Goal: Navigation & Orientation: Understand site structure

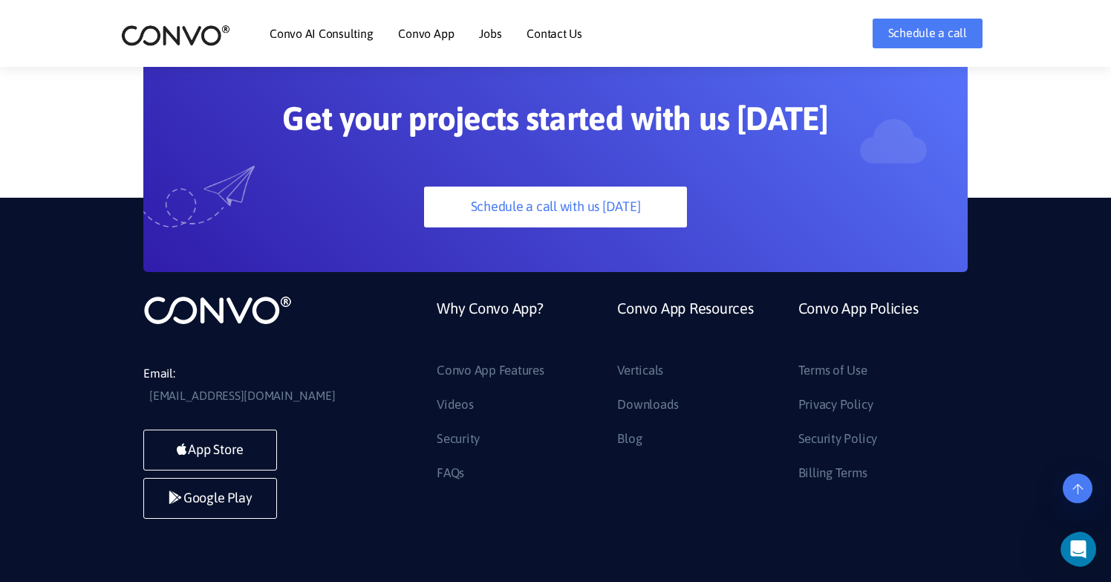
scroll to position [3992, 0]
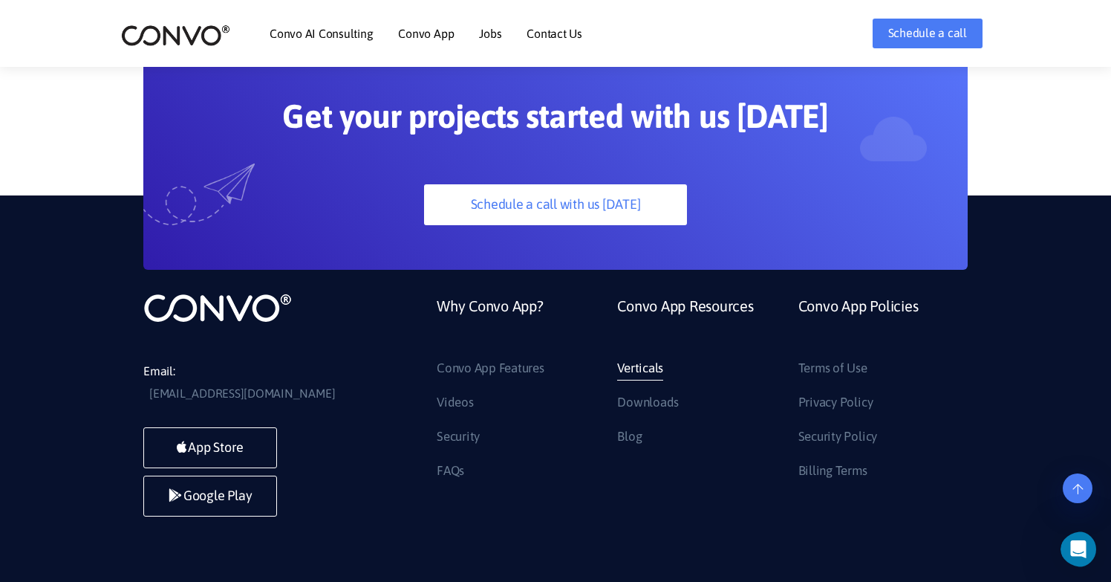
click at [640, 357] on link "Verticals" at bounding box center [640, 369] width 46 height 24
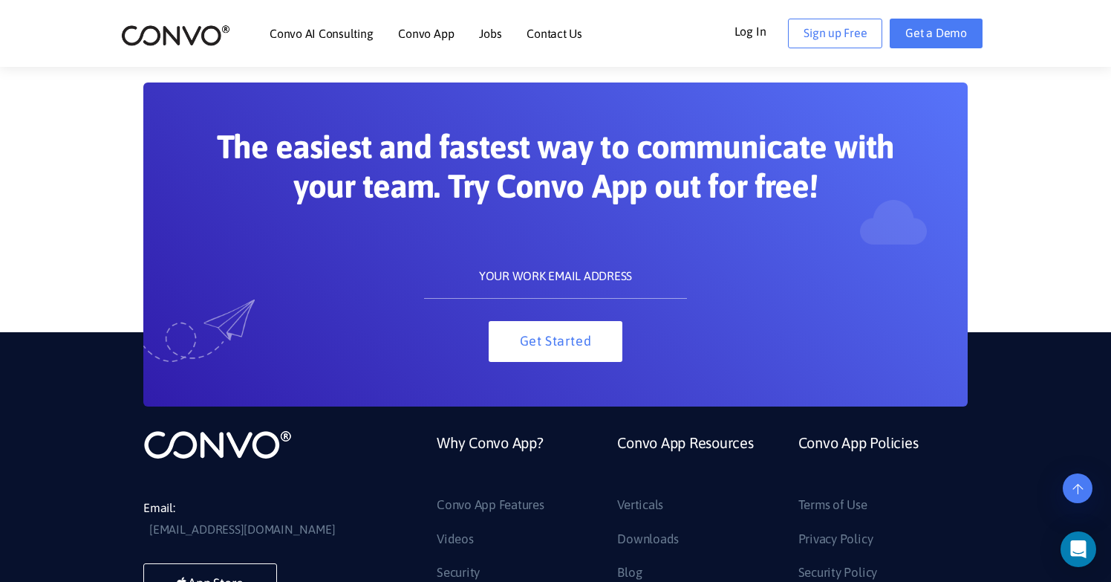
scroll to position [3343, 0]
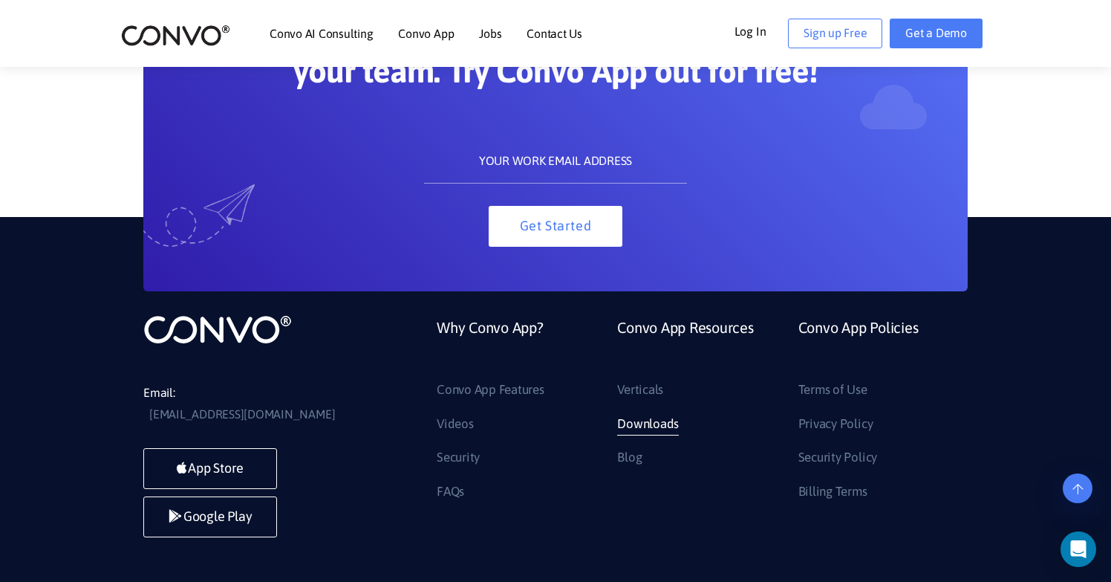
click at [650, 424] on link "Downloads" at bounding box center [648, 424] width 62 height 24
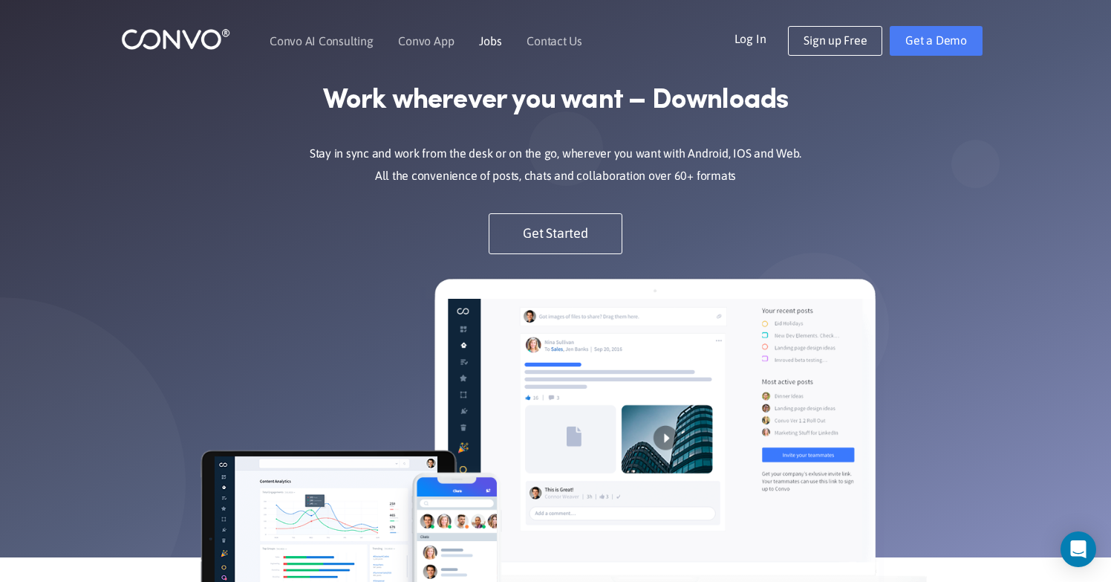
click at [487, 43] on link "Jobs" at bounding box center [490, 41] width 22 height 12
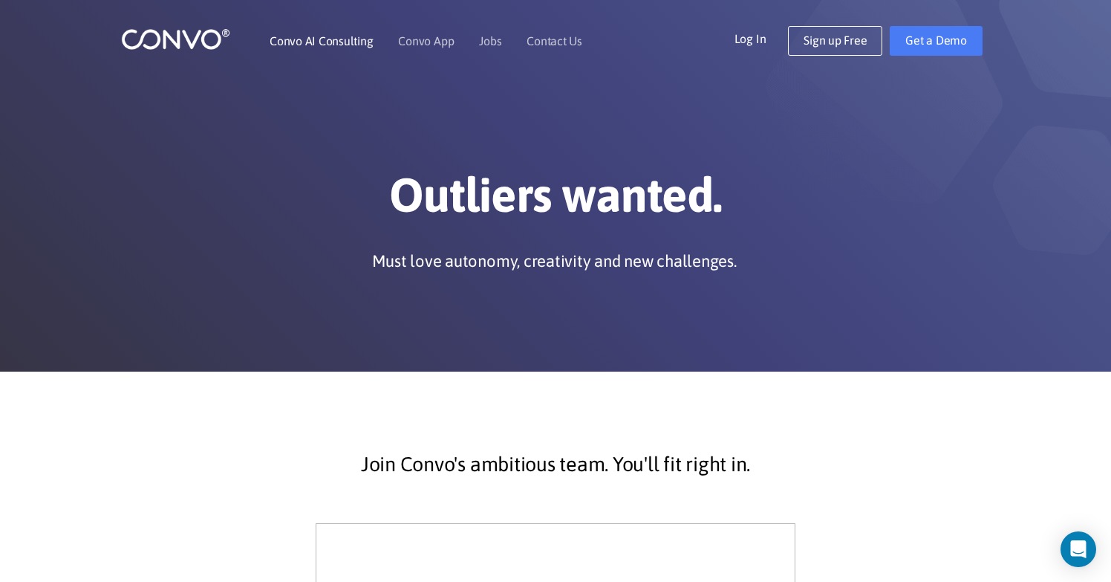
click at [322, 49] on li "Convo AI Consulting" at bounding box center [321, 41] width 103 height 64
click at [322, 39] on link "Convo AI Consulting" at bounding box center [321, 41] width 103 height 12
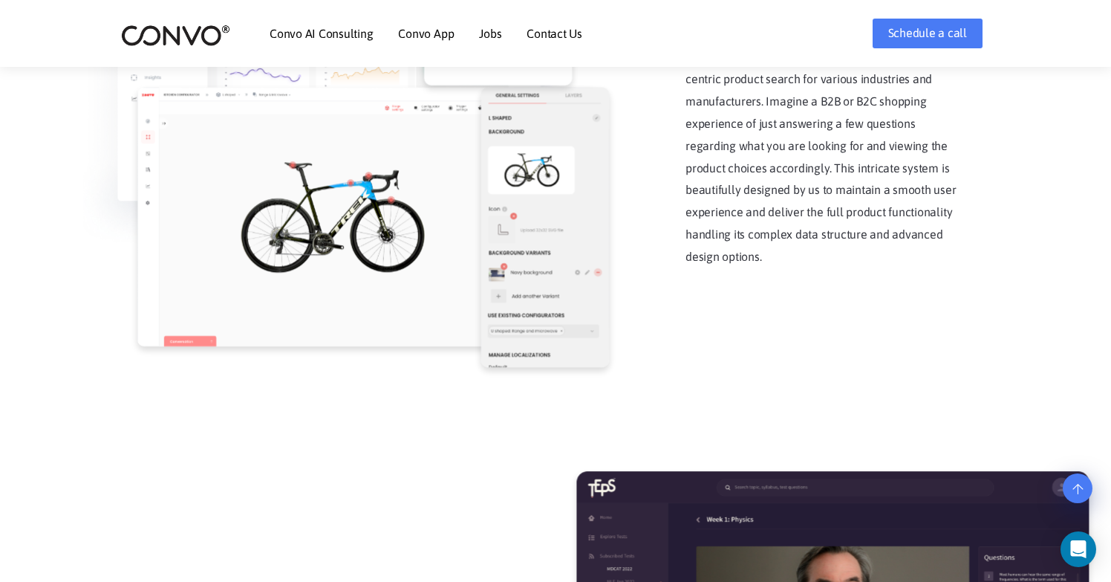
scroll to position [1975, 0]
